Goal: Navigation & Orientation: Find specific page/section

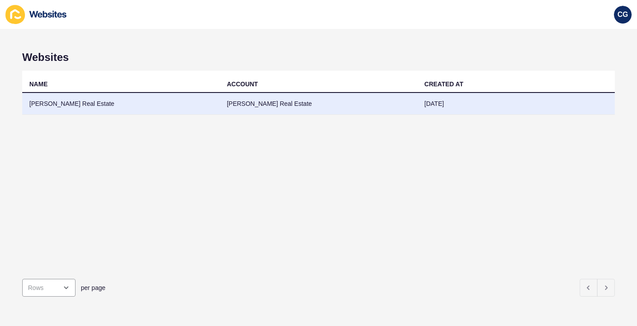
click at [88, 103] on td "[PERSON_NAME] Real Estate" at bounding box center [121, 104] width 198 height 22
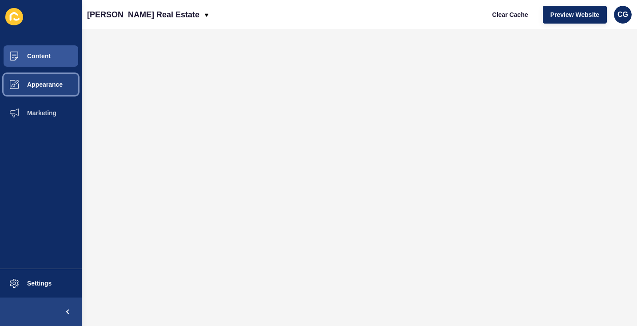
click at [40, 88] on span "Appearance" at bounding box center [31, 84] width 64 height 7
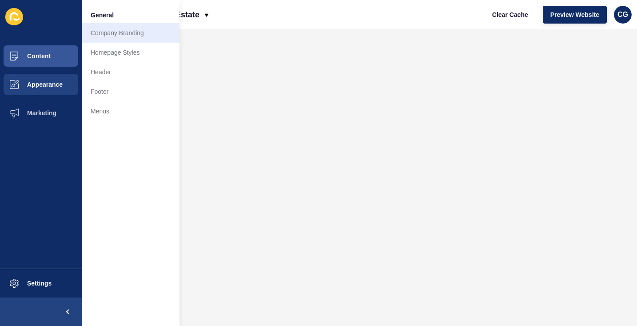
click at [106, 34] on link "Company Branding" at bounding box center [131, 33] width 98 height 20
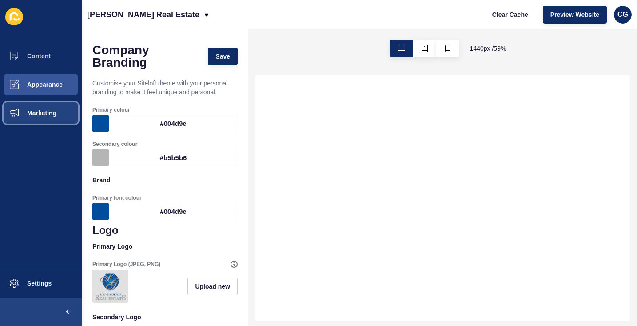
click at [50, 114] on span "Marketing" at bounding box center [28, 112] width 58 height 7
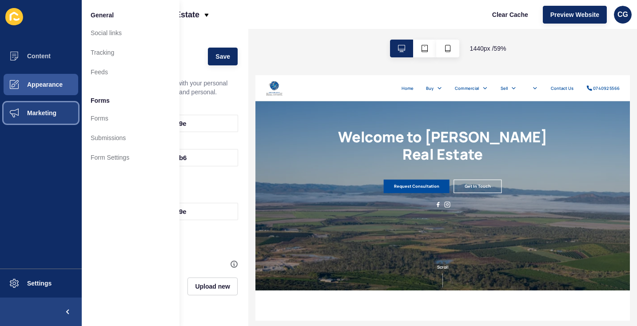
scroll to position [59, 0]
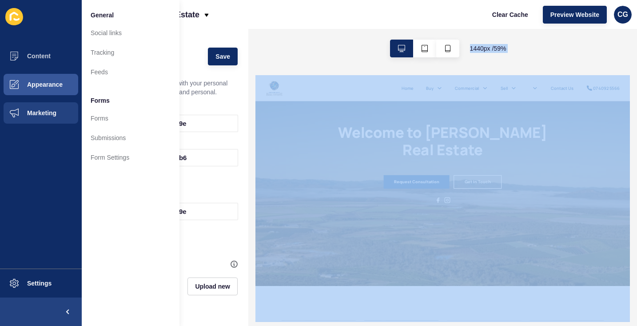
drag, startPoint x: 473, startPoint y: 312, endPoint x: 332, endPoint y: 355, distance: 147.2
click at [110, 138] on link "Submissions" at bounding box center [131, 138] width 98 height 20
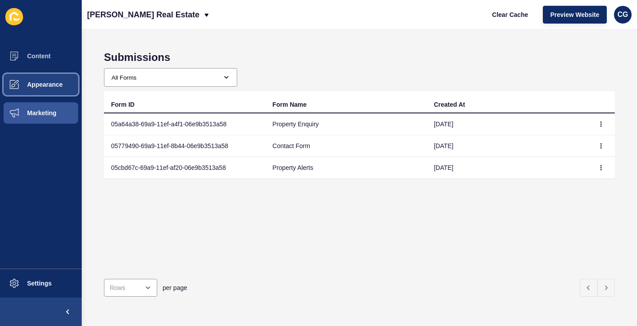
click at [32, 79] on button "Appearance" at bounding box center [41, 84] width 82 height 28
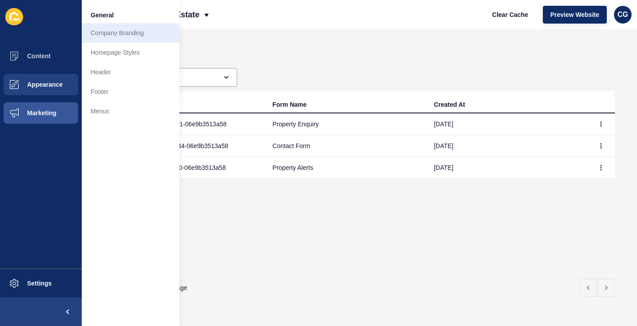
click at [115, 37] on link "Company Branding" at bounding box center [131, 33] width 98 height 20
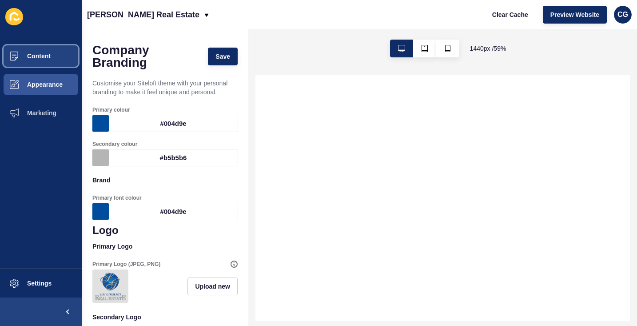
click at [37, 54] on span "Content" at bounding box center [25, 55] width 52 height 7
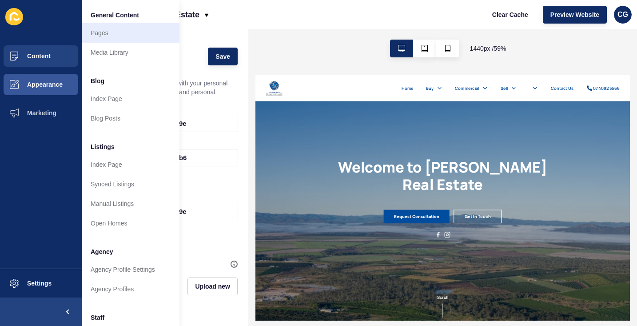
click at [106, 32] on link "Pages" at bounding box center [131, 33] width 98 height 20
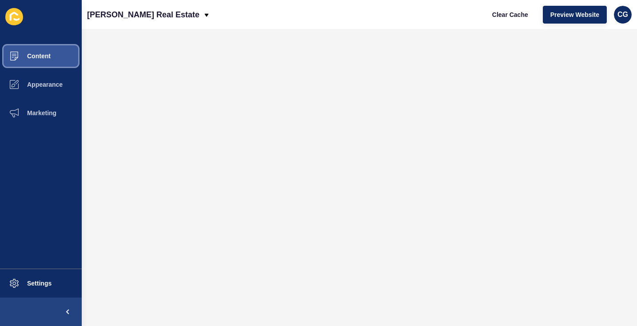
click at [25, 60] on span at bounding box center [14, 56] width 28 height 28
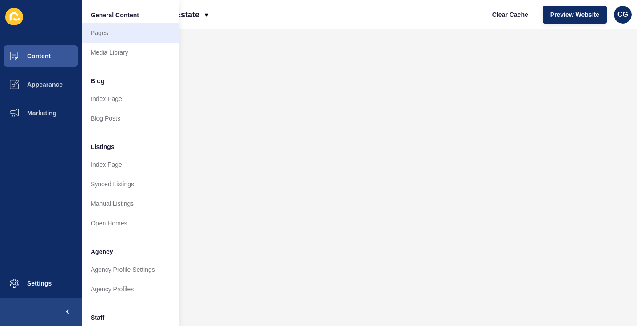
click at [105, 34] on link "Pages" at bounding box center [131, 33] width 98 height 20
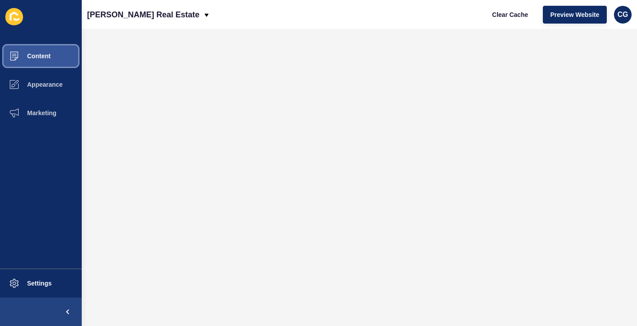
click at [45, 61] on button "Content" at bounding box center [41, 56] width 82 height 28
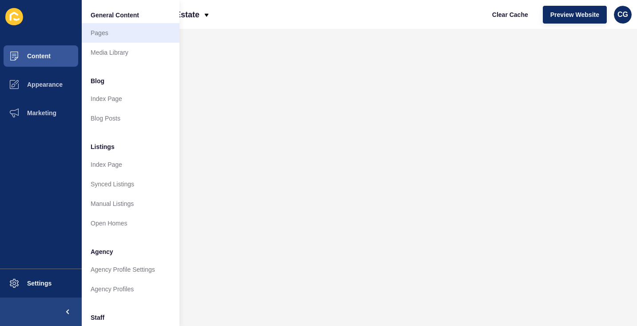
click at [100, 31] on link "Pages" at bounding box center [131, 33] width 98 height 20
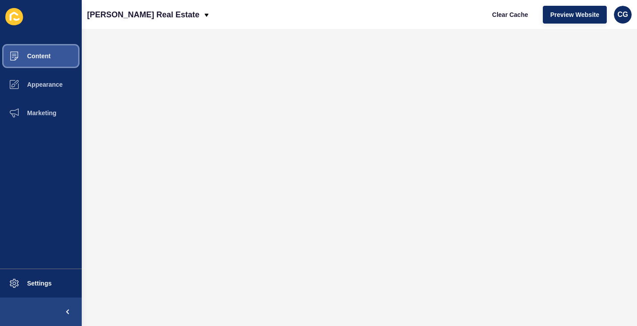
click at [44, 59] on span "Content" at bounding box center [25, 55] width 52 height 7
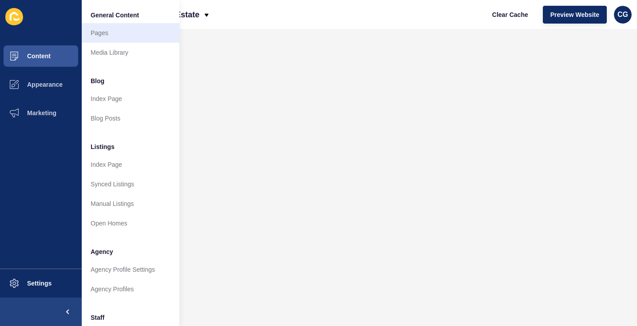
click at [104, 32] on link "Pages" at bounding box center [131, 33] width 98 height 20
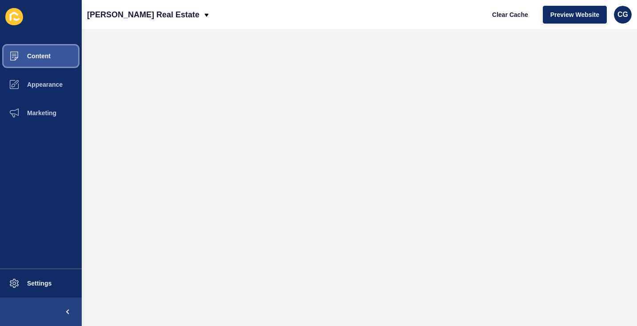
click at [38, 56] on span "Content" at bounding box center [25, 55] width 52 height 7
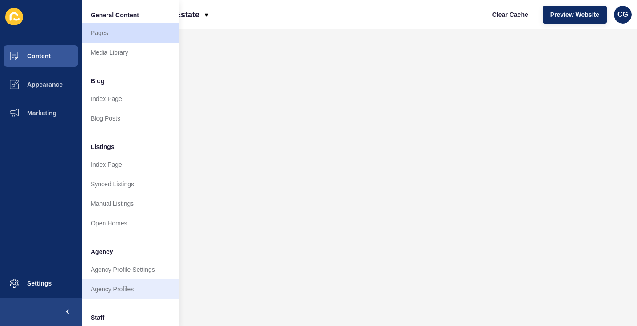
click at [120, 284] on link "Agency Profiles" at bounding box center [131, 289] width 98 height 20
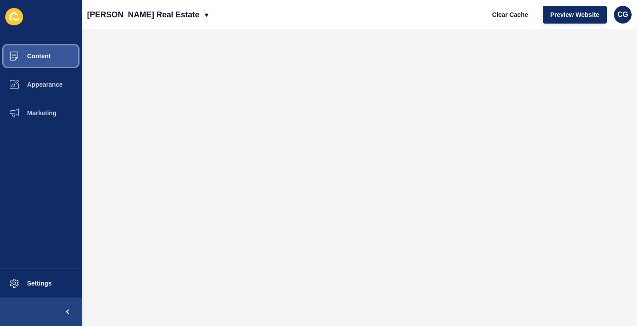
click at [39, 54] on span "Content" at bounding box center [25, 55] width 52 height 7
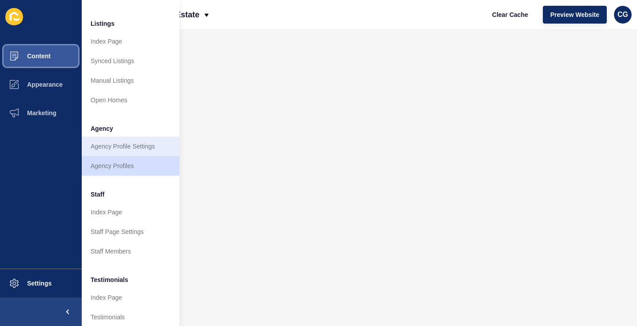
scroll to position [128, 0]
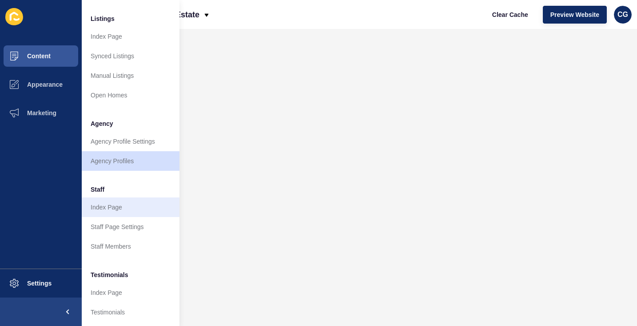
click at [100, 209] on link "Index Page" at bounding box center [131, 207] width 98 height 20
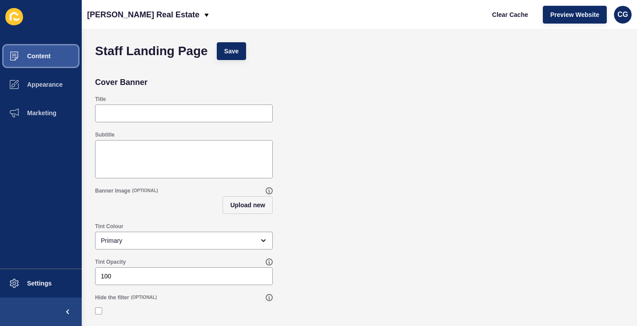
click at [50, 56] on span "Content" at bounding box center [25, 55] width 52 height 7
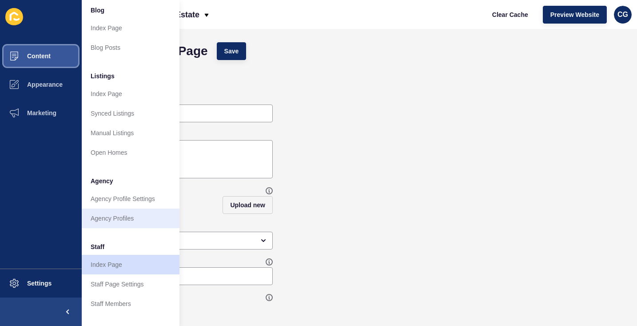
scroll to position [91, 0]
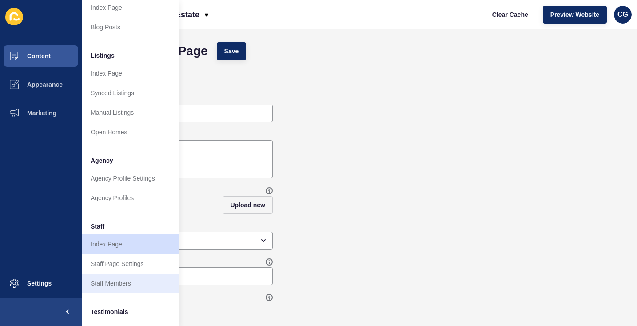
click at [105, 283] on link "Staff Members" at bounding box center [131, 283] width 98 height 20
